Goal: Find specific page/section: Find specific page/section

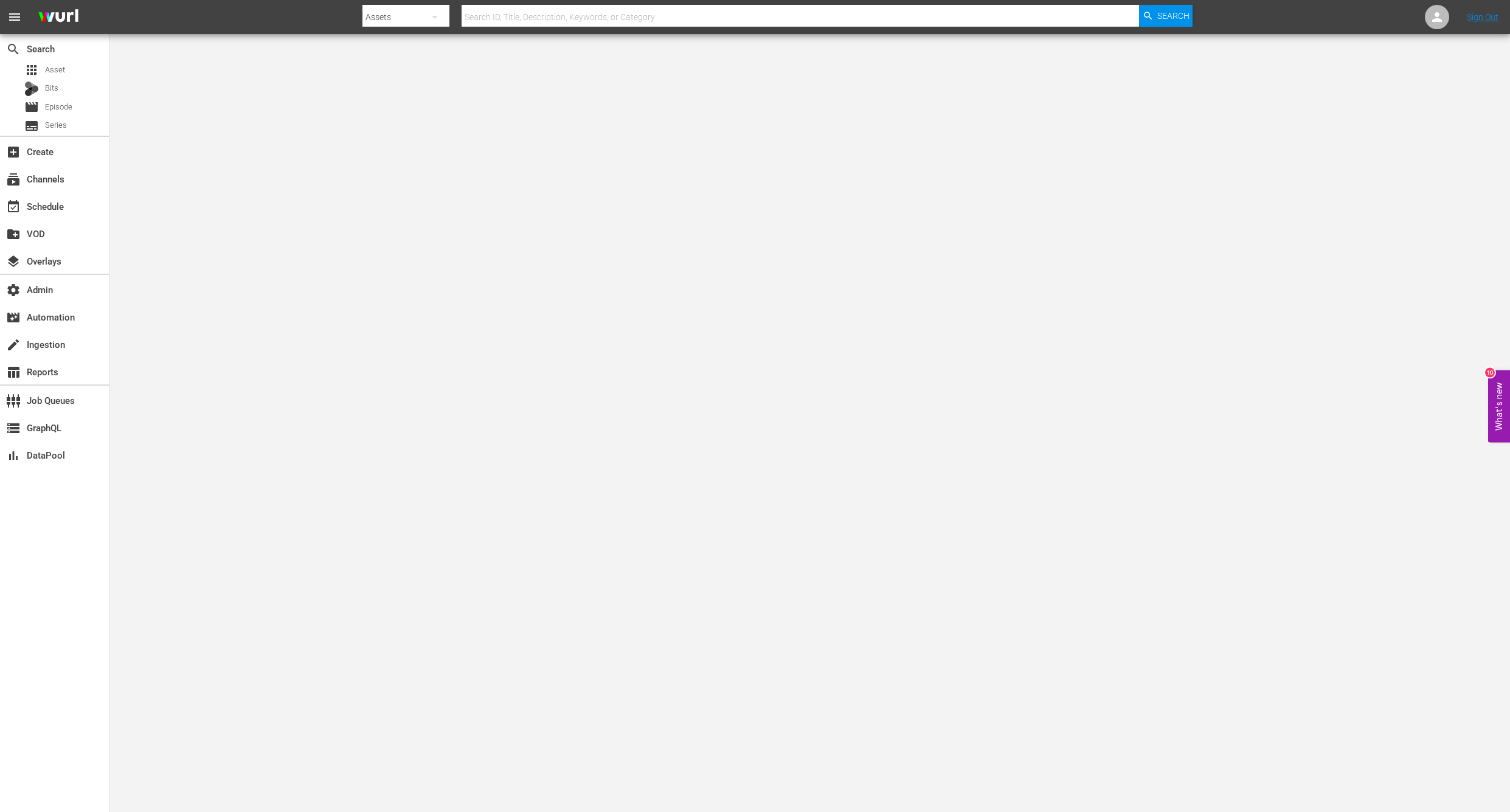
click at [488, 14] on input "text" at bounding box center [800, 17] width 678 height 29
type input "via sat"
click at [28, 176] on div "subscriptions Channels" at bounding box center [34, 177] width 68 height 11
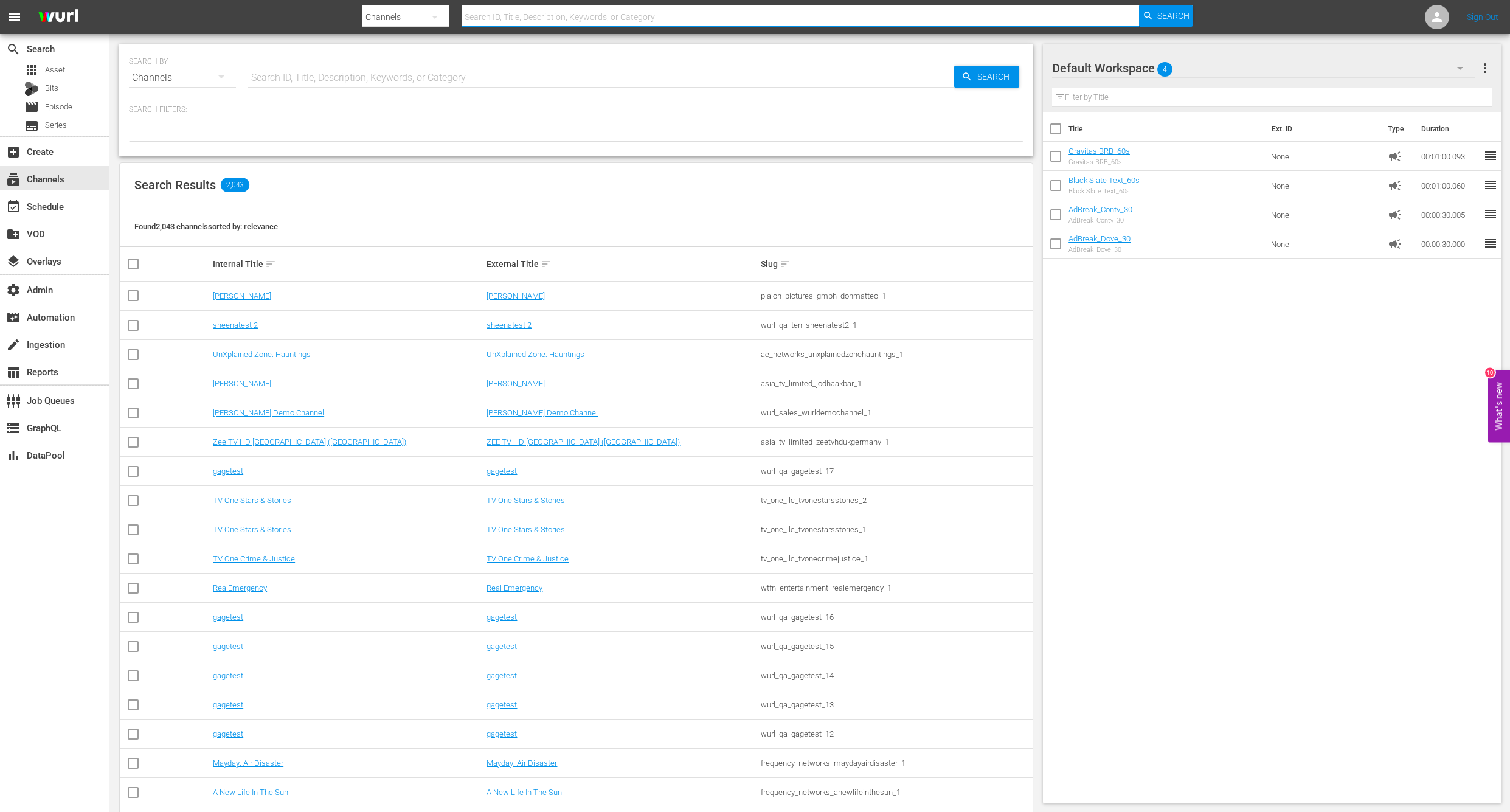
click at [494, 18] on input "text" at bounding box center [800, 17] width 678 height 29
type input "viasat"
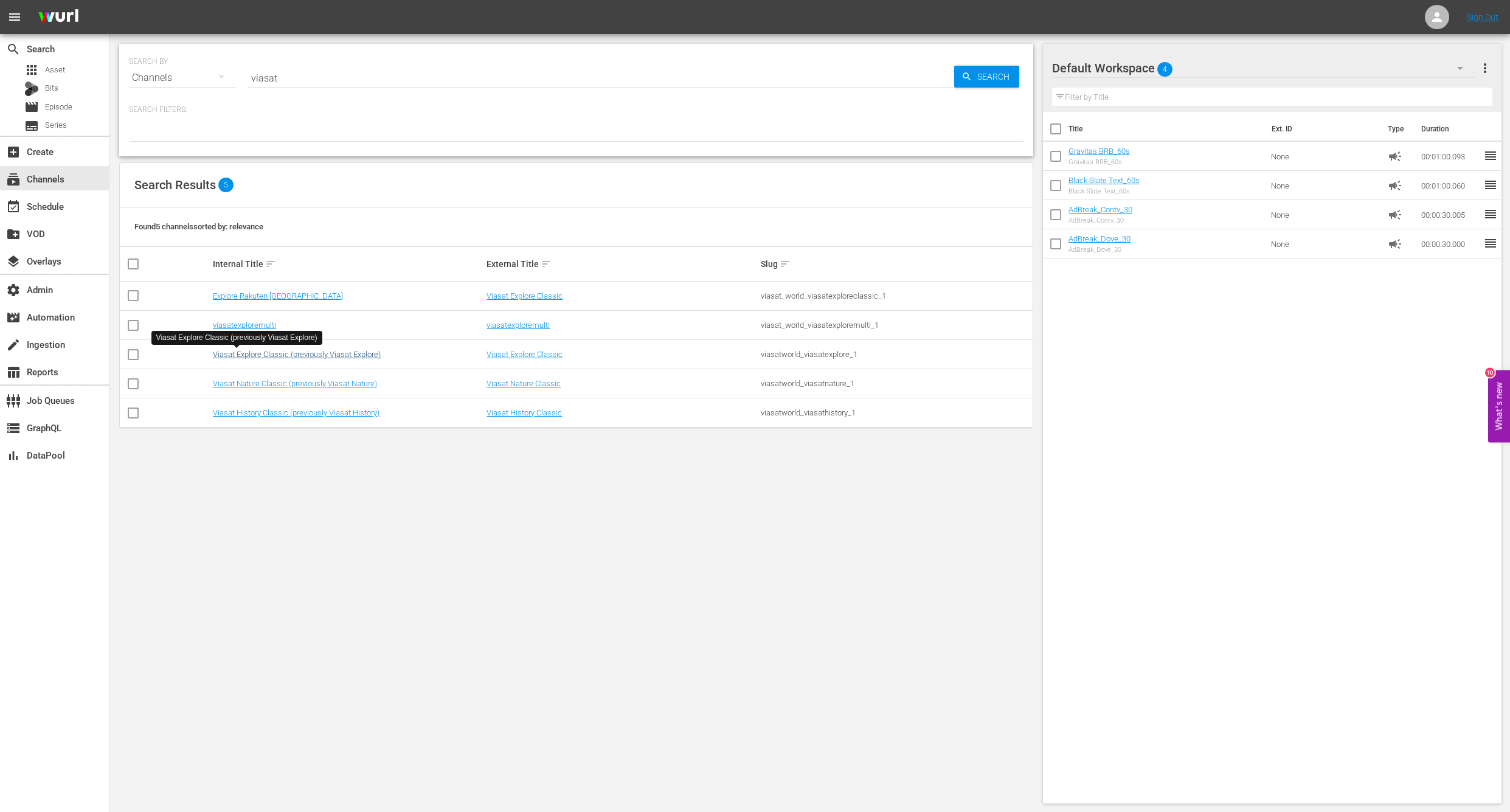
click at [213, 350] on link "Viasat Explore Classic (previously Viasat Explore)" at bounding box center [296, 354] width 168 height 9
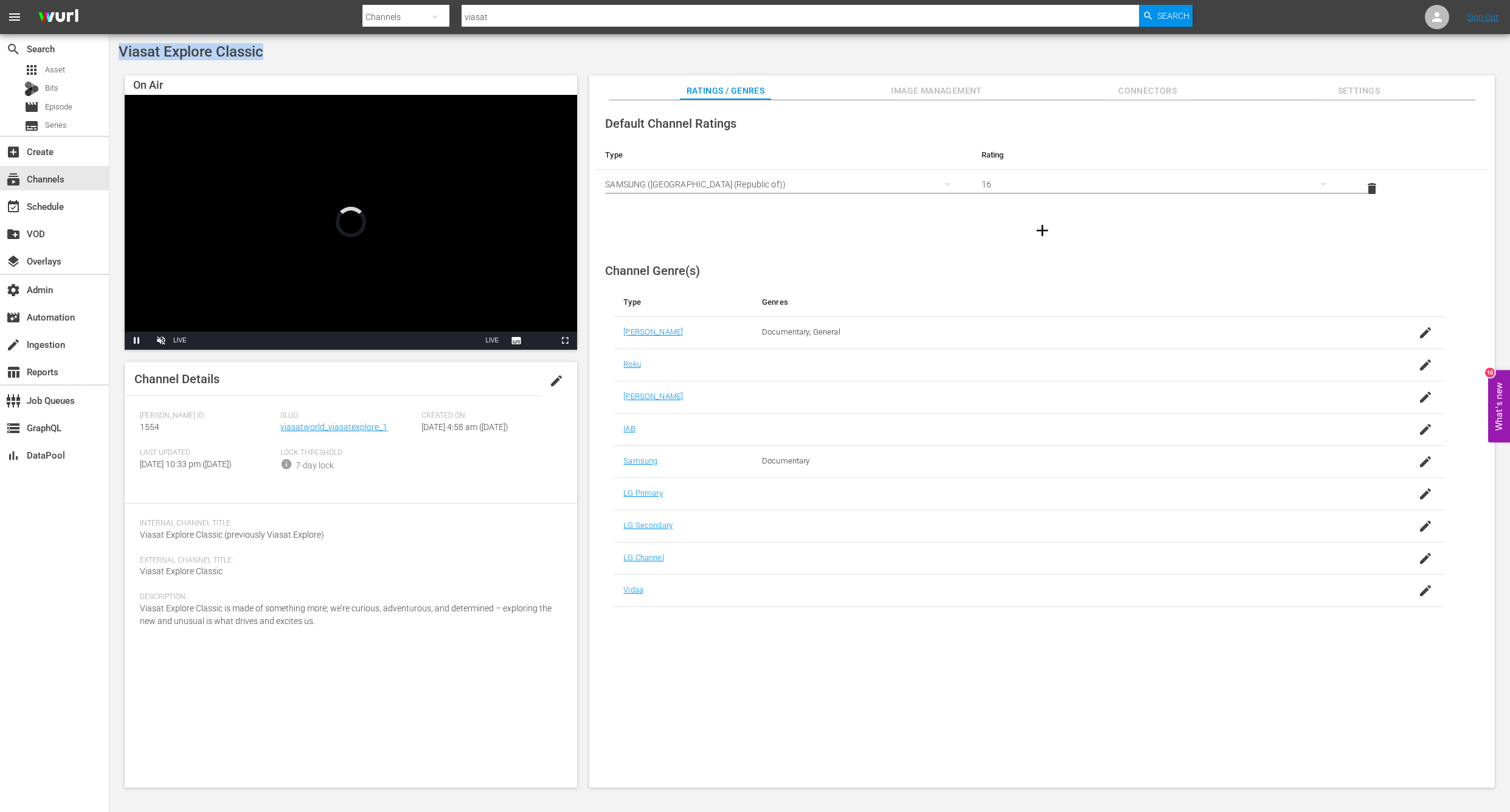
drag, startPoint x: 252, startPoint y: 52, endPoint x: 111, endPoint y: 54, distance: 141.0
click at [111, 54] on div "Viasat Explore Classic On Air Video Player is loading. Pause Unmute Current Tim…" at bounding box center [810, 419] width 1401 height 770
drag, startPoint x: 383, startPoint y: 428, endPoint x: 283, endPoint y: 425, distance: 100.0
click at [283, 425] on div "Slug: viasatworld_viasatexplore_1" at bounding box center [351, 429] width 140 height 37
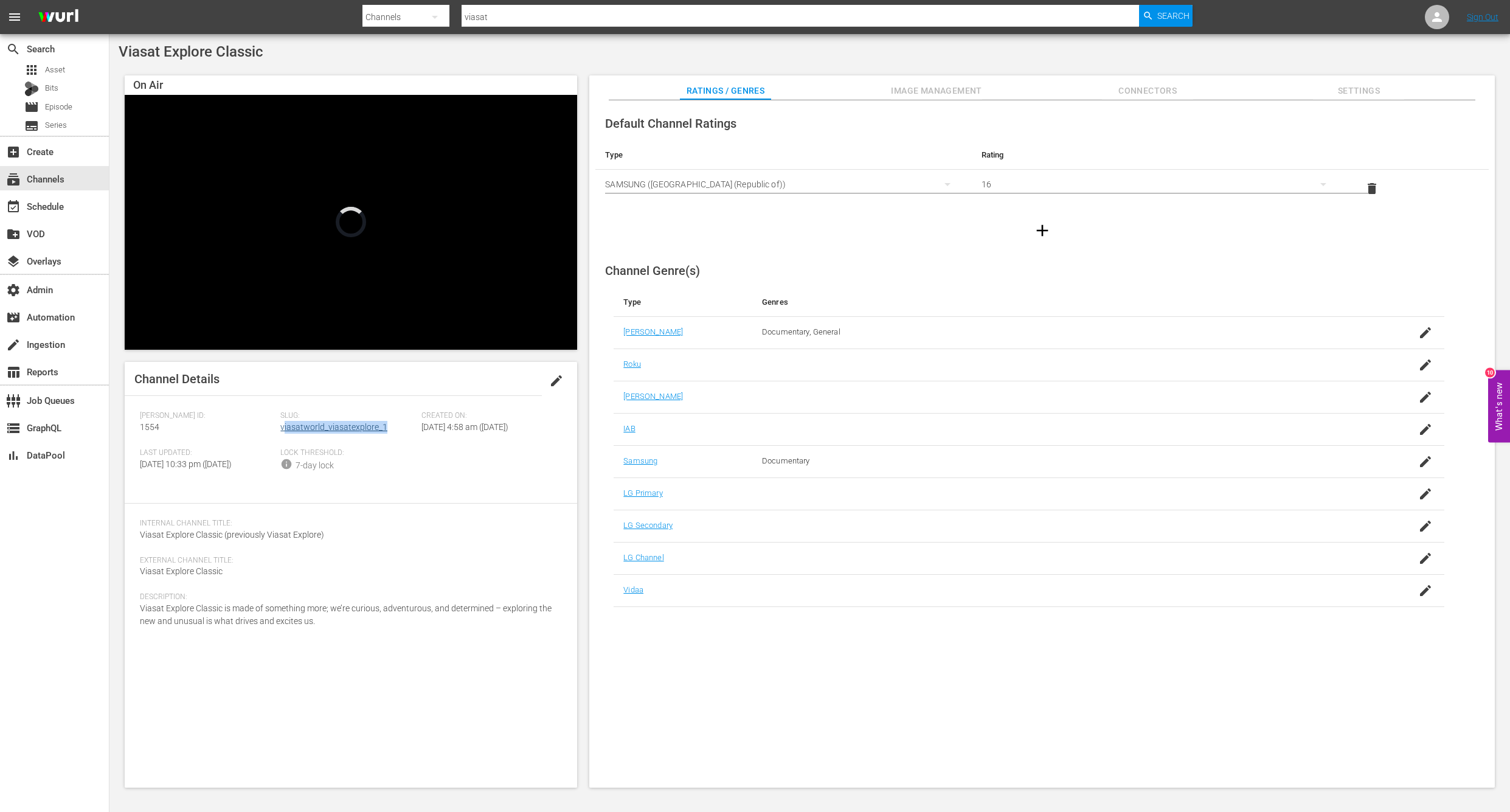
click at [283, 425] on link "viasatworld_viasatexplore_1" at bounding box center [334, 426] width 107 height 9
drag, startPoint x: 392, startPoint y: 425, endPoint x: 251, endPoint y: 425, distance: 141.0
click at [251, 425] on div "[PERSON_NAME] ID: 1554 Slug: viasatworld_viasatexplore_1 Created On: [DATE] 4:5…" at bounding box center [351, 449] width 422 height 77
